Goal: Transaction & Acquisition: Purchase product/service

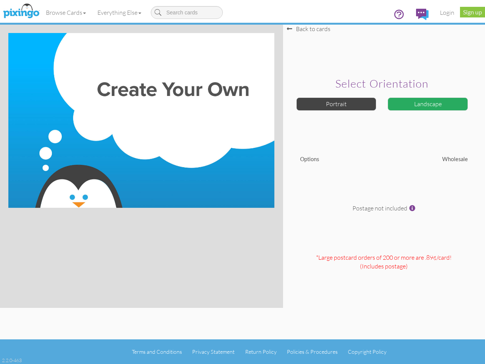
click at [242, 182] on img at bounding box center [141, 120] width 266 height 175
click at [66, 12] on link "Browse Cards" at bounding box center [66, 12] width 52 height 19
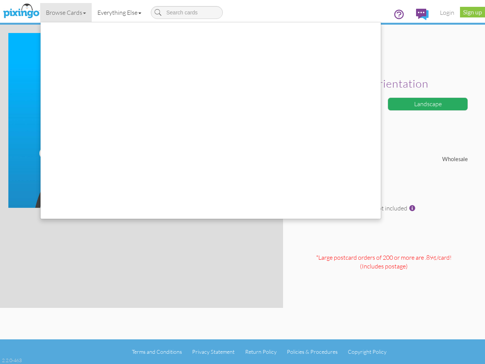
click at [121, 12] on link "Everything Else" at bounding box center [119, 12] width 55 height 19
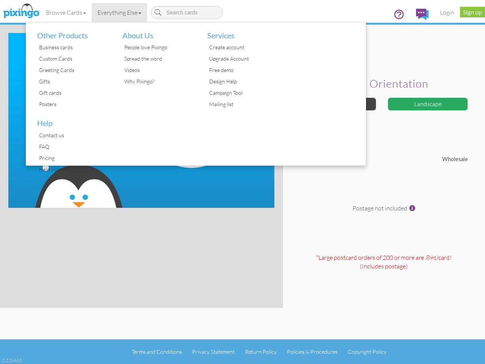
click at [336, 104] on div at bounding box center [323, 93] width 85 height 143
click at [428, 104] on div "Landscape" at bounding box center [427, 103] width 80 height 13
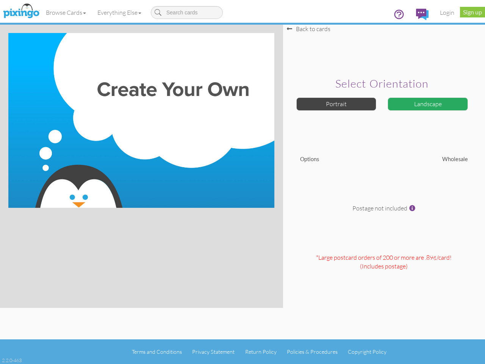
click at [412, 208] on span at bounding box center [412, 208] width 6 height 6
